Goal: Task Accomplishment & Management: Manage account settings

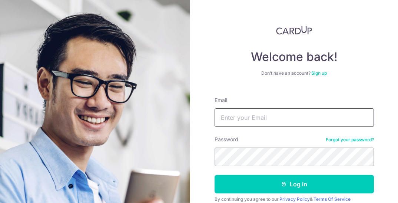
click at [275, 118] on input "Email" at bounding box center [293, 117] width 159 height 19
type input "[EMAIL_ADDRESS][DOMAIN_NAME]"
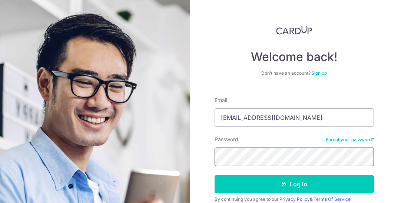
click at [214, 175] on button "Log in" at bounding box center [293, 184] width 159 height 19
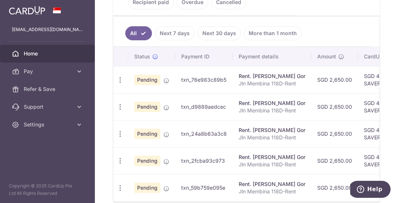
scroll to position [241, 0]
